Goal: Information Seeking & Learning: Learn about a topic

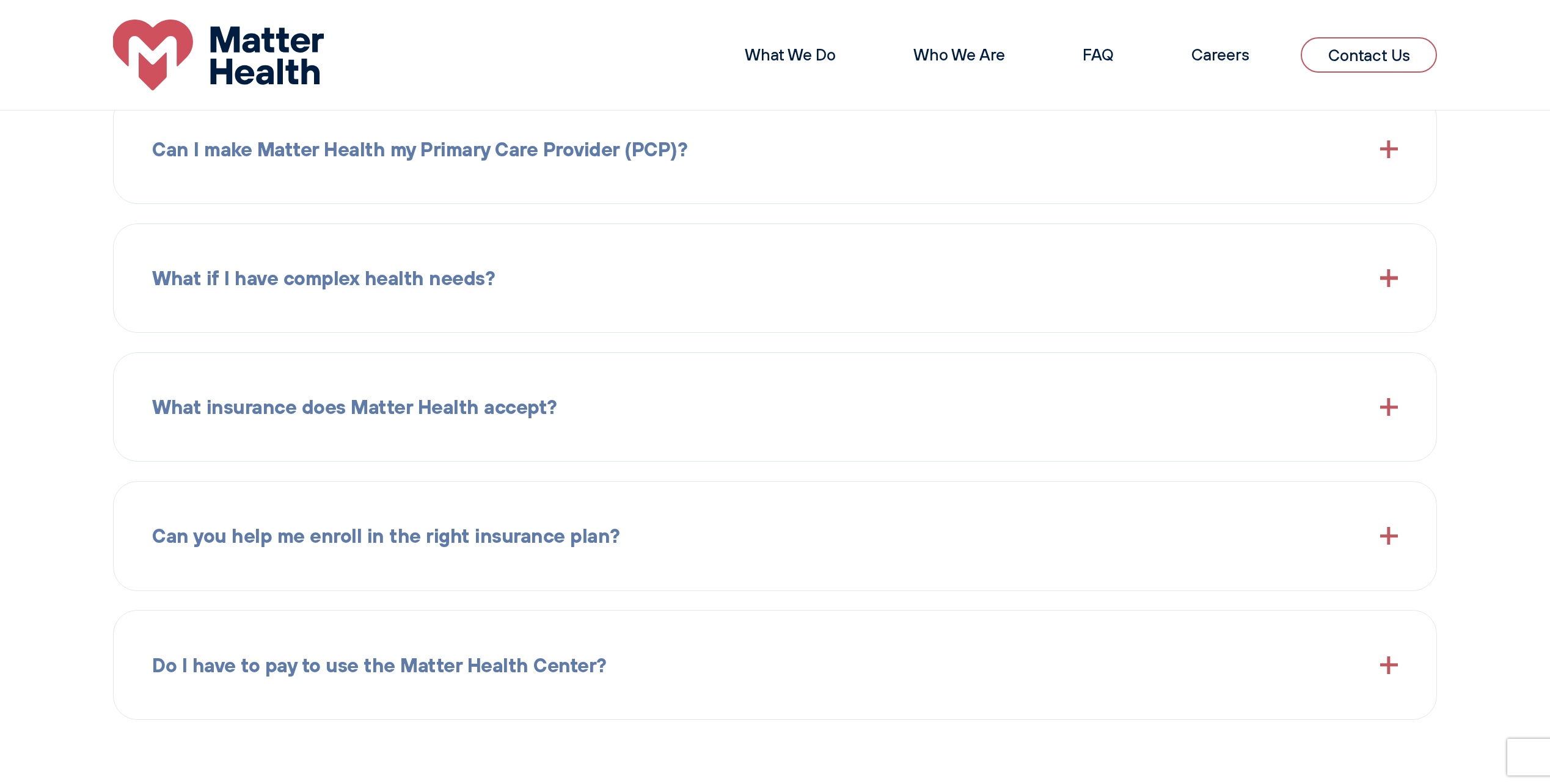
scroll to position [2076, 0]
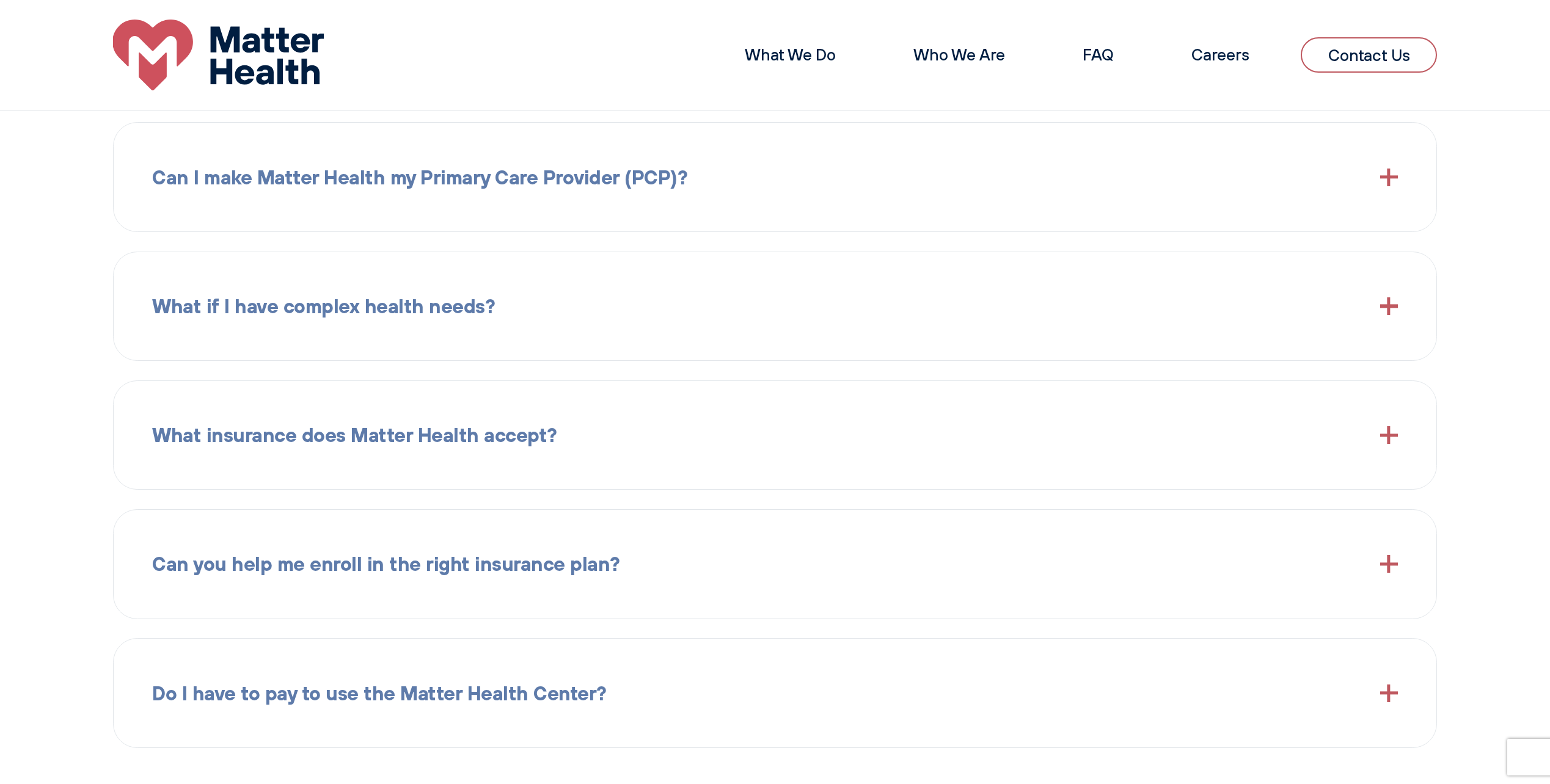
click at [322, 147] on div "Can I make Matter Health my Primary Care Provider (PCP)? Yes, walk into the Mat…" at bounding box center [775, 177] width 1324 height 110
click at [345, 176] on span "Can I make Matter Health my Primary Care Provider (PCP)?" at bounding box center [420, 177] width 535 height 31
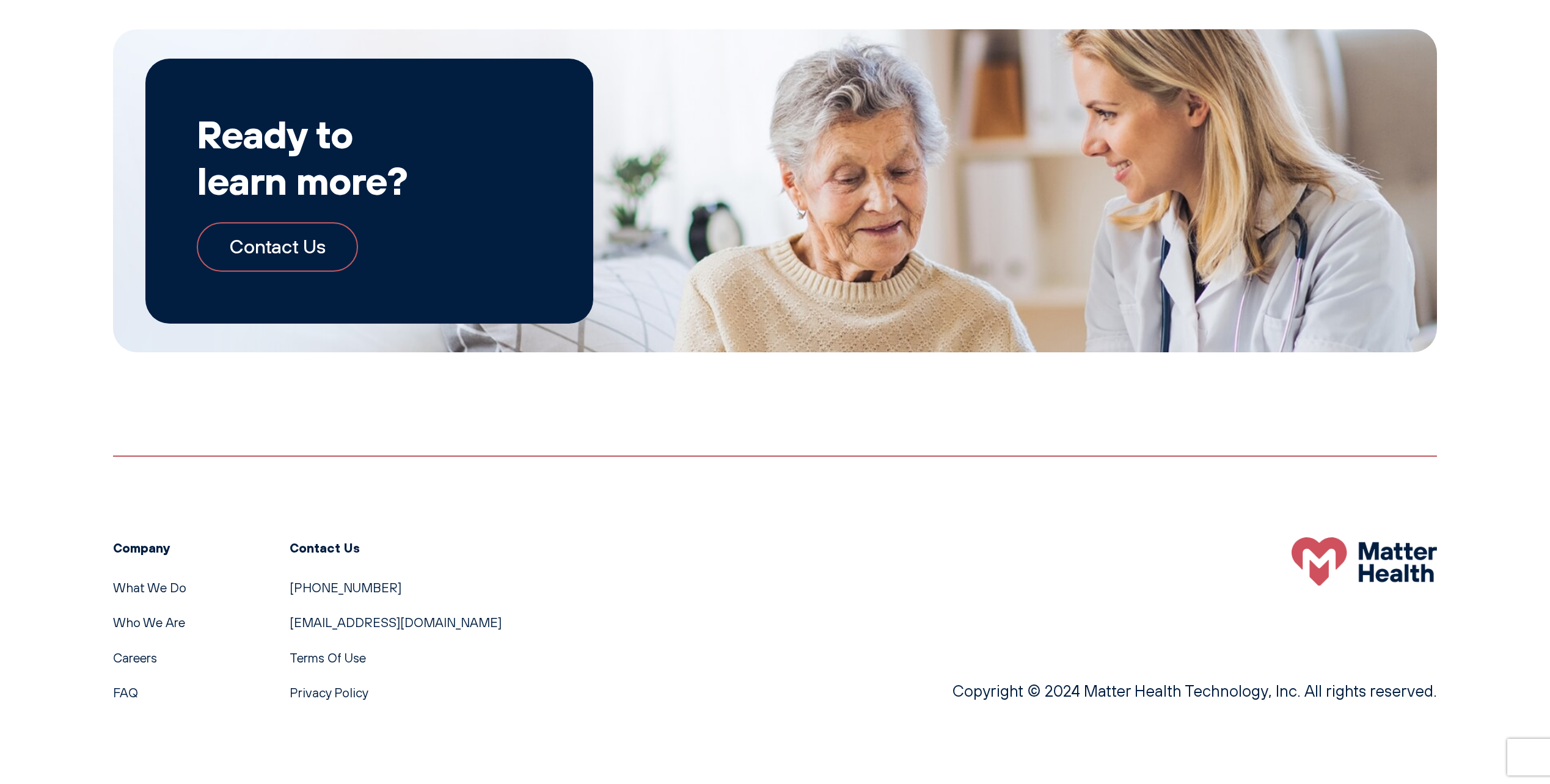
scroll to position [3090, 0]
click at [142, 628] on link "Who We Are" at bounding box center [149, 622] width 72 height 16
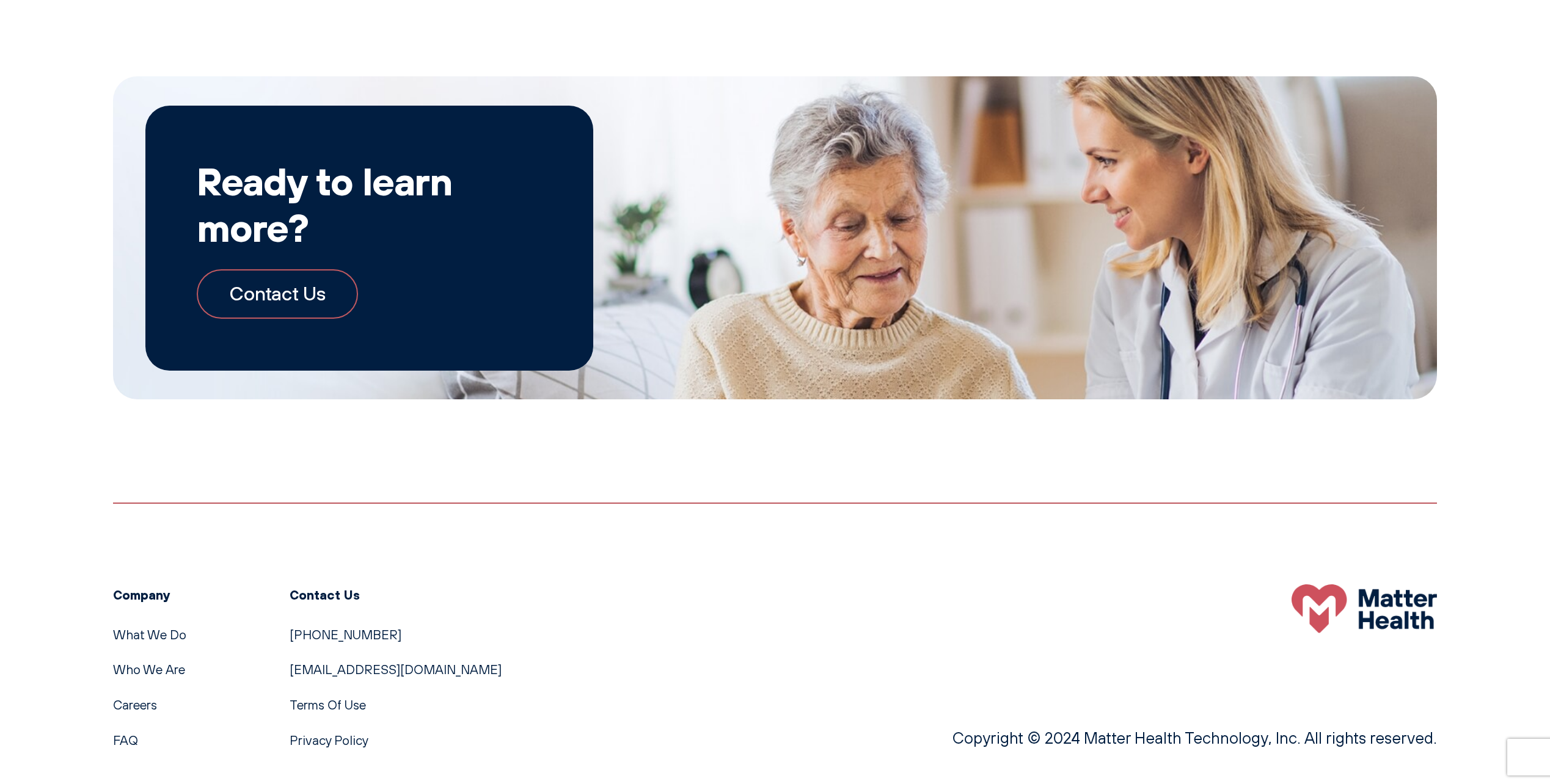
scroll to position [1894, 0]
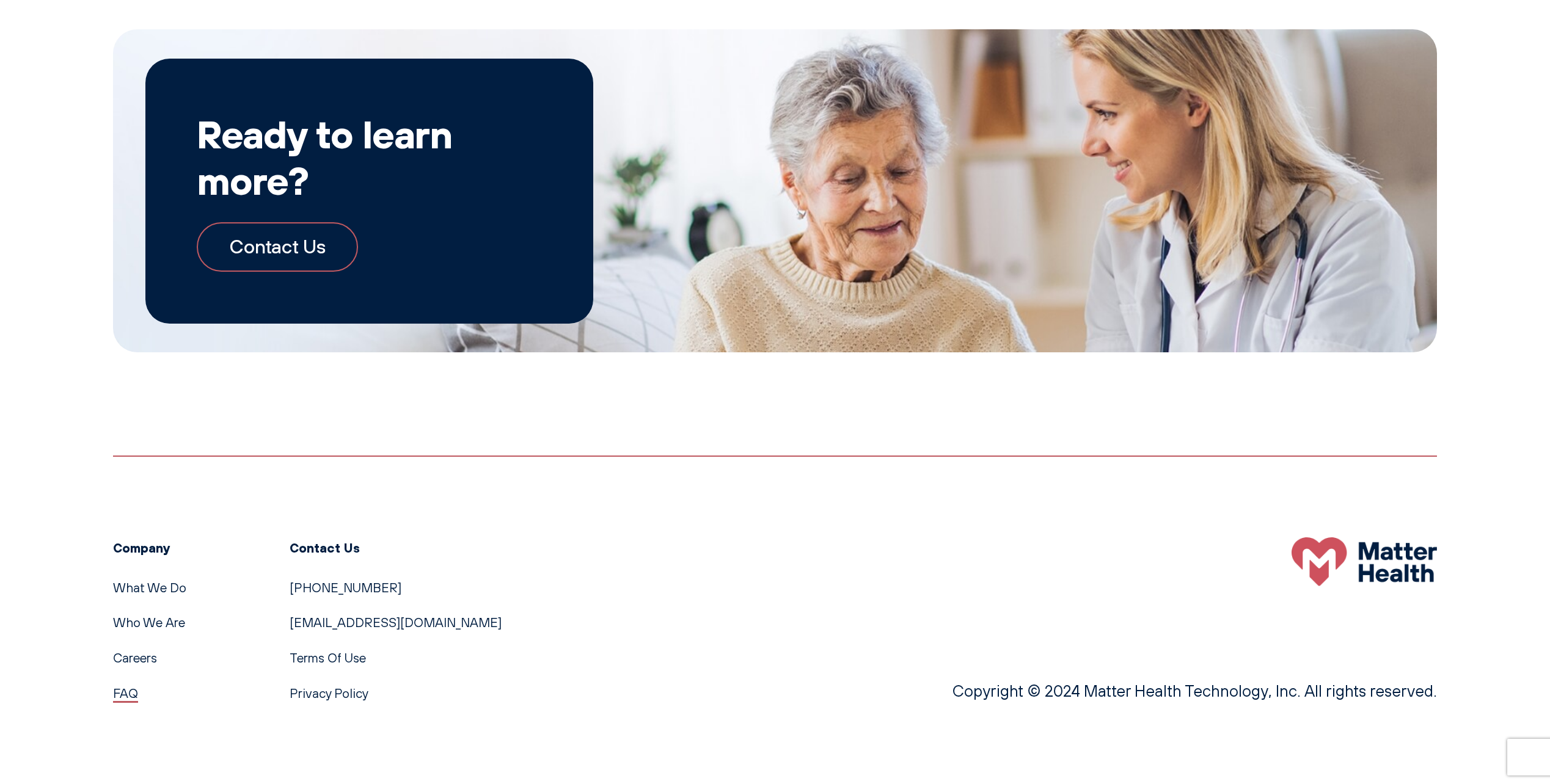
click at [128, 693] on link "FAQ" at bounding box center [126, 693] width 25 height 16
